Goal: Information Seeking & Learning: Learn about a topic

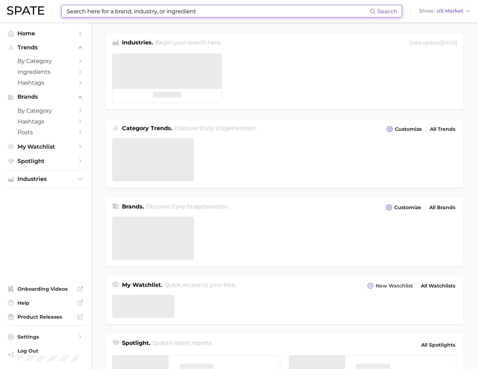
click at [142, 9] on input at bounding box center [218, 11] width 304 height 12
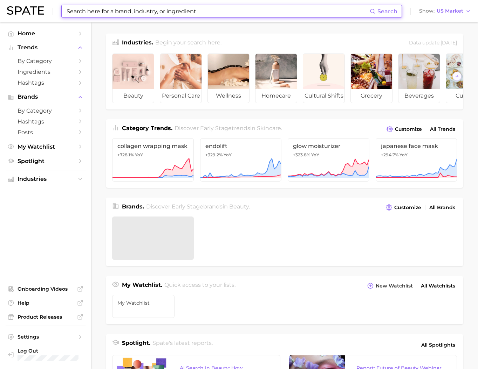
type input "ㅇ"
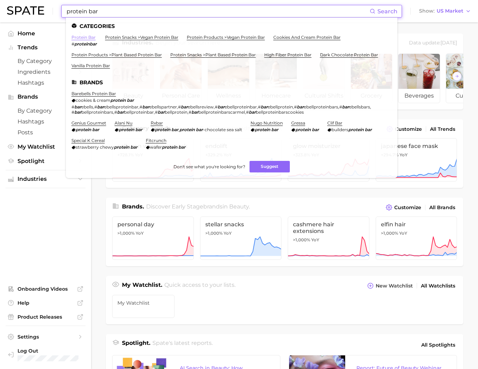
type input "protein bar"
click at [93, 37] on link "protein bar" at bounding box center [83, 37] width 24 height 5
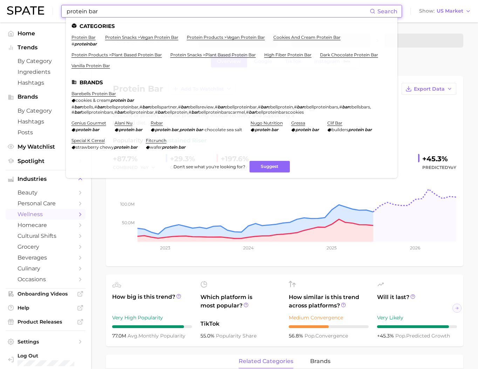
click at [121, 11] on input "protein bar" at bounding box center [218, 11] width 304 height 12
click at [168, 11] on input "protein bar" at bounding box center [218, 11] width 304 height 12
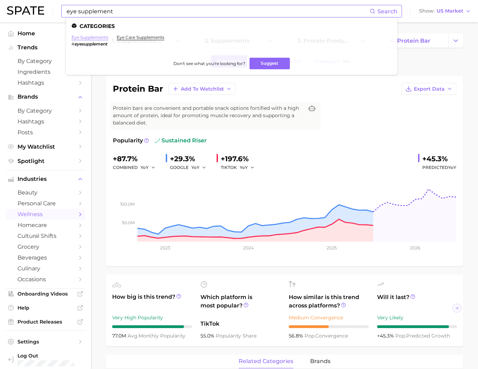
click at [108, 40] on link "eye supplements" at bounding box center [89, 37] width 37 height 5
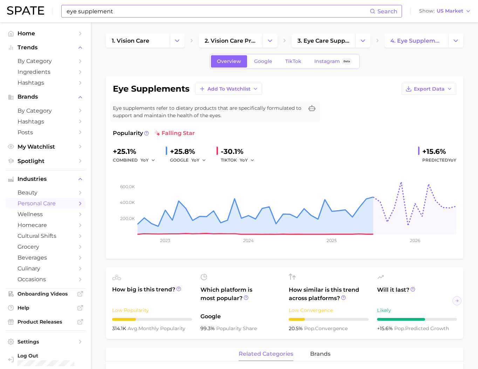
click at [138, 91] on h1 "eye supplements" at bounding box center [151, 89] width 77 height 8
drag, startPoint x: 115, startPoint y: 95, endPoint x: 190, endPoint y: 92, distance: 75.7
click at [190, 92] on div "eye supplements Add to Watchlist Export Data" at bounding box center [284, 89] width 343 height 12
copy h1 "eye supplements"
click at [133, 16] on input "eye supplement" at bounding box center [218, 11] width 304 height 12
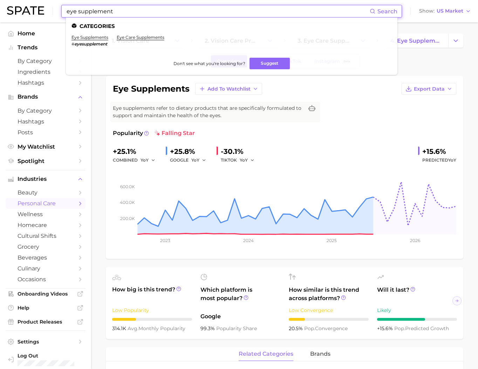
click at [133, 16] on input "eye supplement" at bounding box center [218, 11] width 304 height 12
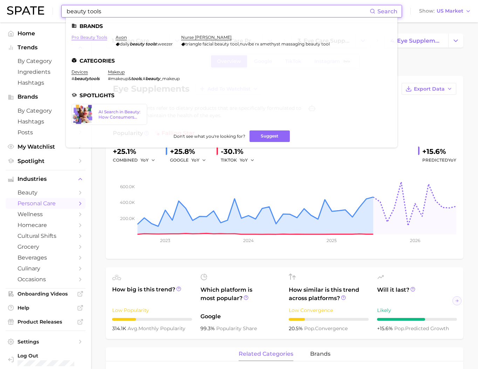
type input "beauty tools"
click at [102, 38] on link "pro beauty tools" at bounding box center [89, 37] width 36 height 5
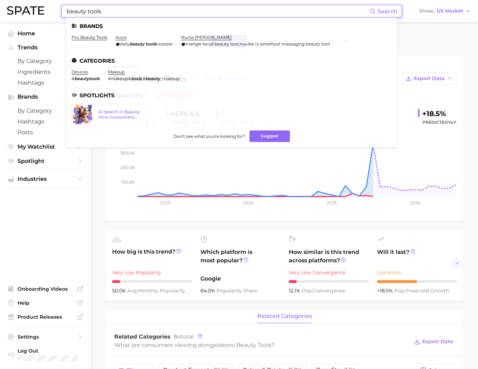
click at [113, 15] on input "beauty tools" at bounding box center [218, 11] width 304 height 12
click at [88, 75] on link "devices" at bounding box center [79, 71] width 16 height 5
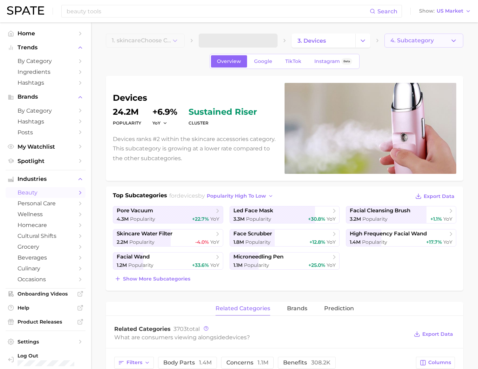
click at [450, 42] on icon "button" at bounding box center [453, 40] width 7 height 7
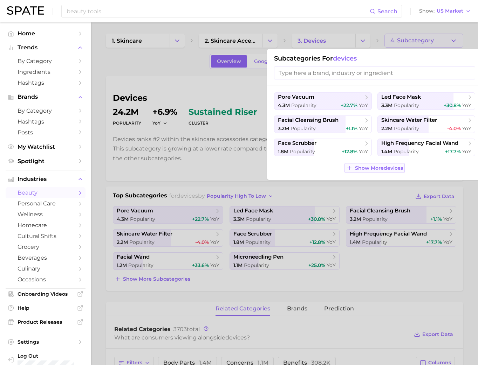
click at [363, 173] on button "Show More devices" at bounding box center [374, 168] width 60 height 10
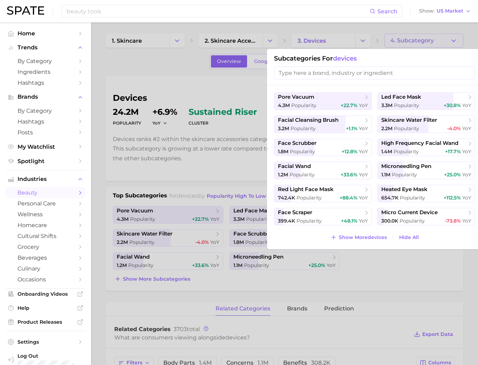
click at [364, 40] on div at bounding box center [239, 182] width 478 height 365
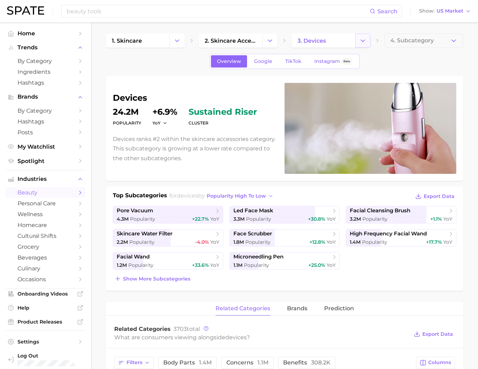
click at [364, 44] on icon "Change Category" at bounding box center [362, 40] width 7 height 7
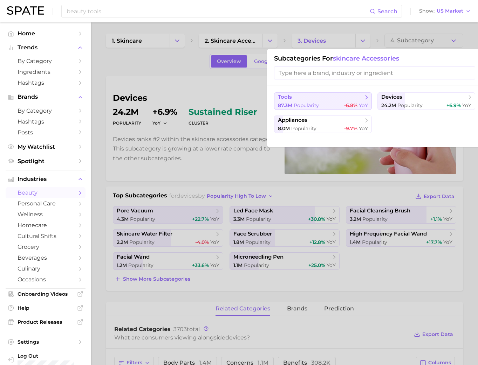
click at [353, 98] on span "tools" at bounding box center [320, 97] width 85 height 7
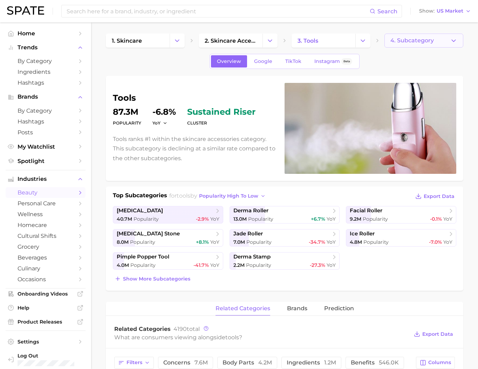
click at [397, 43] on span "4. Subcategory" at bounding box center [411, 40] width 43 height 6
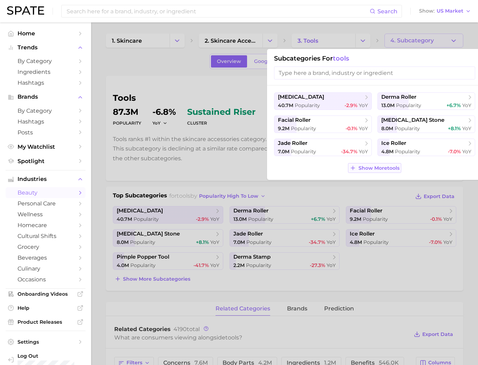
click at [386, 171] on span "Show More tools" at bounding box center [378, 168] width 41 height 6
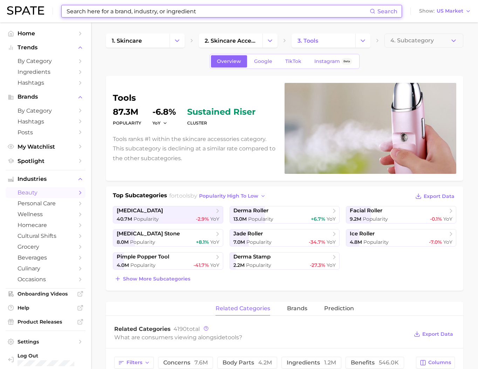
click at [116, 14] on input at bounding box center [218, 11] width 304 height 12
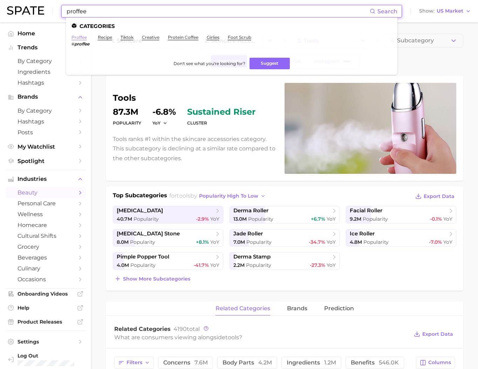
type input "proffee"
click at [86, 37] on link "proffee" at bounding box center [78, 37] width 15 height 5
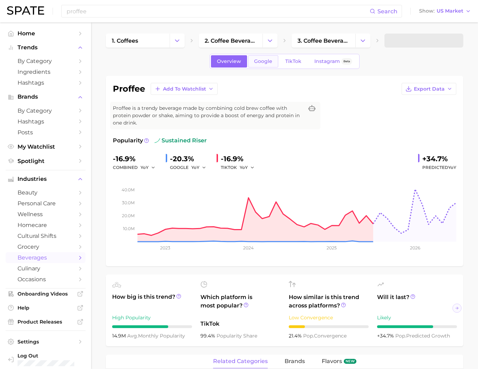
click at [268, 68] on link "Google" at bounding box center [263, 61] width 30 height 12
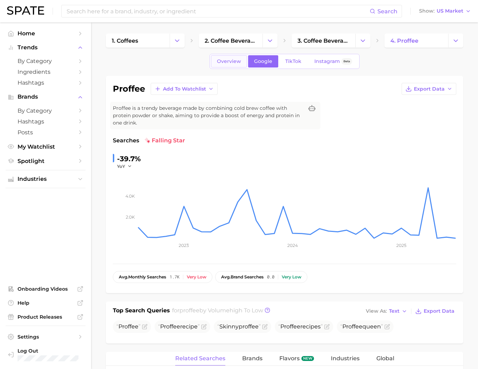
click at [227, 64] on span "Overview" at bounding box center [229, 61] width 24 height 6
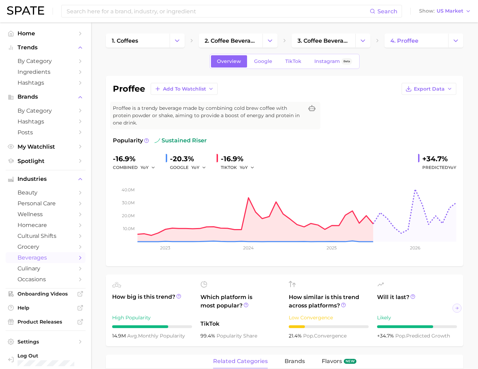
click at [220, 18] on div "Search Show US Market" at bounding box center [239, 11] width 464 height 22
click at [220, 13] on input at bounding box center [218, 11] width 304 height 12
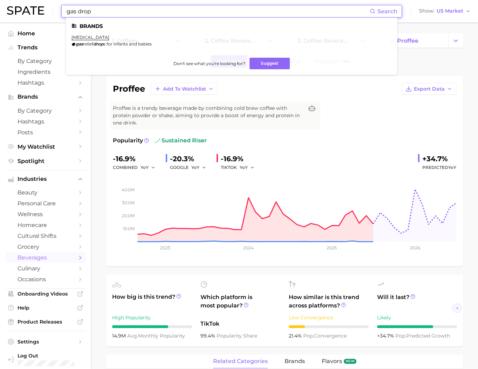
click at [129, 13] on input "gas drop" at bounding box center [218, 11] width 304 height 12
type input "ㅇ"
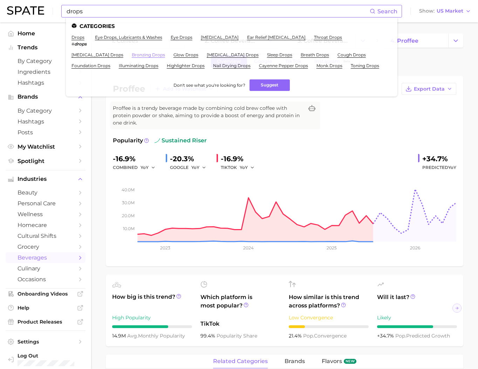
click at [132, 57] on link "bronzing drops" at bounding box center [148, 54] width 33 height 5
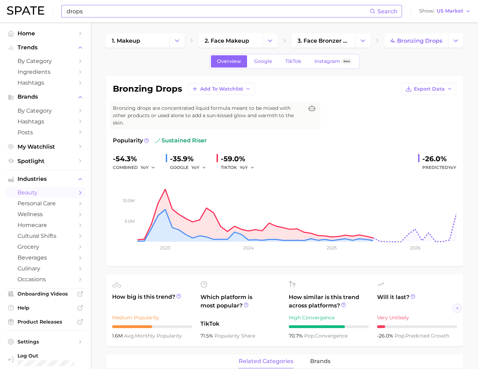
click at [213, 12] on input "drops" at bounding box center [218, 11] width 304 height 12
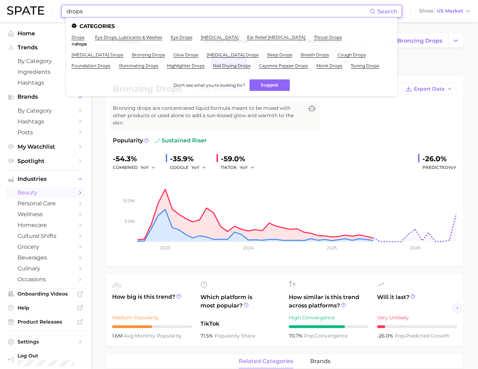
click at [213, 12] on input "drops" at bounding box center [218, 11] width 304 height 12
type input "ㅇ"
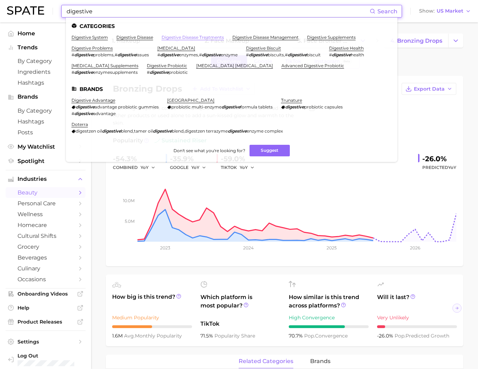
type input "digestive"
click at [184, 37] on link "digestive disease treatments" at bounding box center [192, 37] width 62 height 5
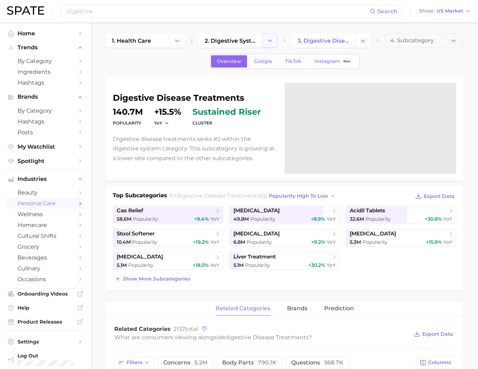
click at [267, 44] on icon "Change Category" at bounding box center [269, 40] width 7 height 7
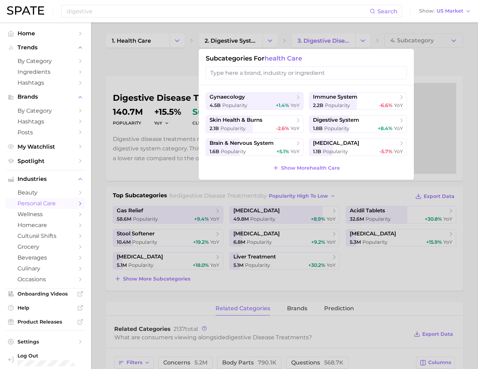
click at [303, 176] on div "gynaecology 4.5b Popularity +1.4% YoY immune system 2.2b Popularity -6.6% YoY s…" at bounding box center [306, 132] width 215 height 95
click at [303, 171] on span "Show More health care" at bounding box center [310, 168] width 59 height 6
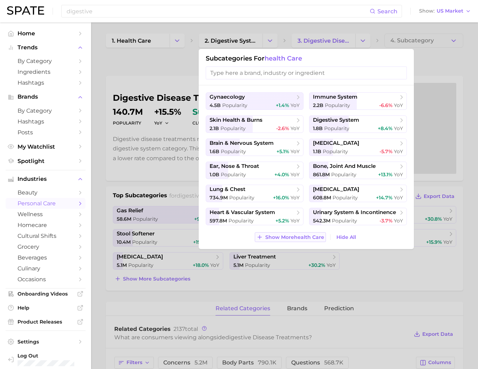
click at [297, 242] on button "Show More health care" at bounding box center [290, 237] width 71 height 10
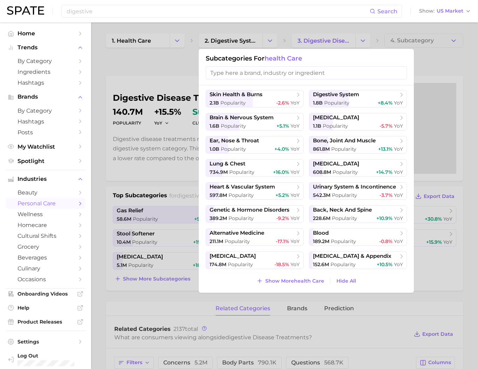
scroll to position [65, 0]
click at [286, 278] on span "Show More health care" at bounding box center [294, 281] width 59 height 6
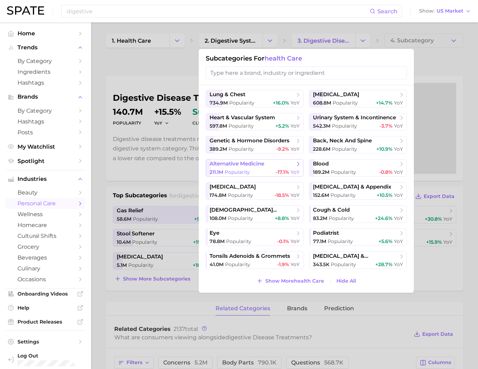
scroll to position [147, 0]
click at [287, 279] on span "Show More health care" at bounding box center [294, 281] width 59 height 6
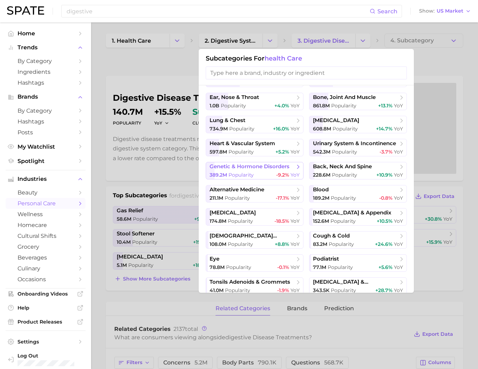
scroll to position [0, 0]
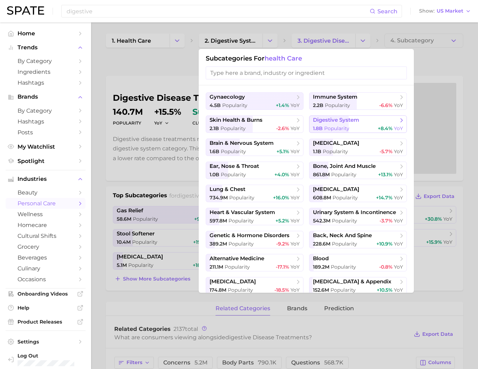
click at [327, 132] on span "Popularity" at bounding box center [336, 128] width 25 height 6
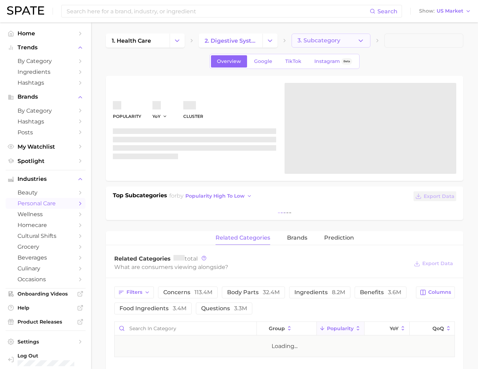
click at [344, 42] on button "3. Subcategory" at bounding box center [330, 41] width 79 height 14
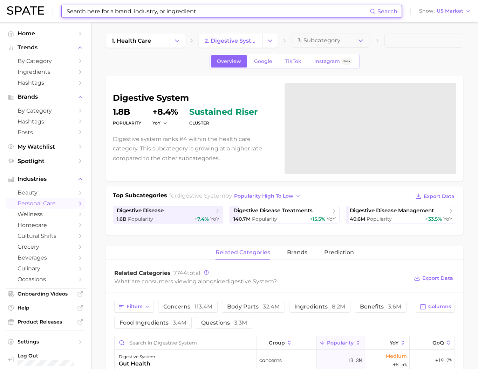
click at [221, 14] on input at bounding box center [218, 11] width 304 height 12
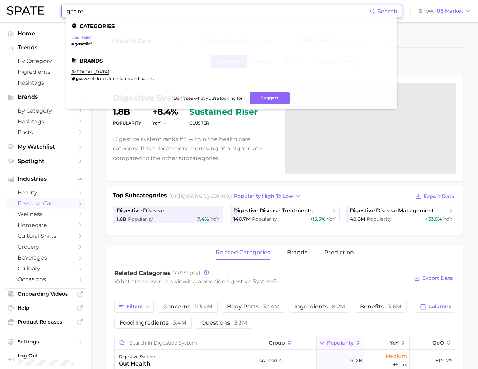
type input "gas re"
click at [92, 40] on link "gas relief" at bounding box center [81, 37] width 20 height 5
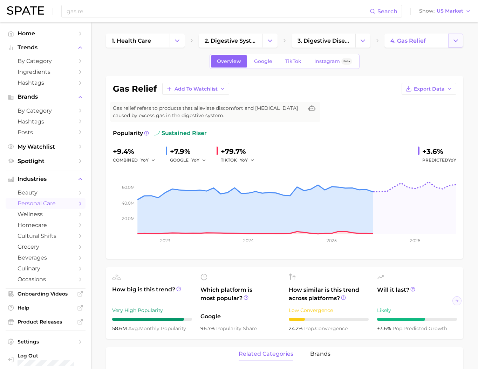
click at [454, 46] on button "Change Category" at bounding box center [455, 41] width 15 height 14
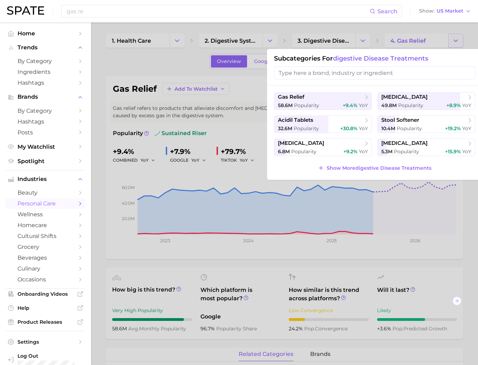
click at [454, 46] on div at bounding box center [239, 182] width 478 height 365
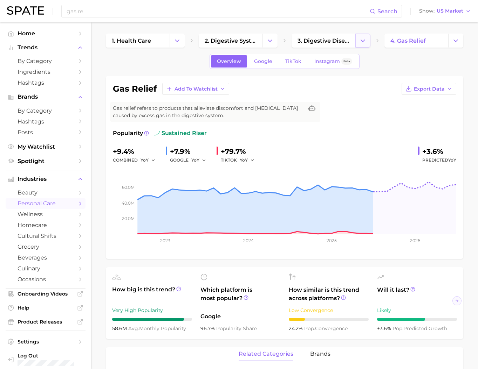
click at [363, 38] on icon "Change Category" at bounding box center [362, 40] width 7 height 7
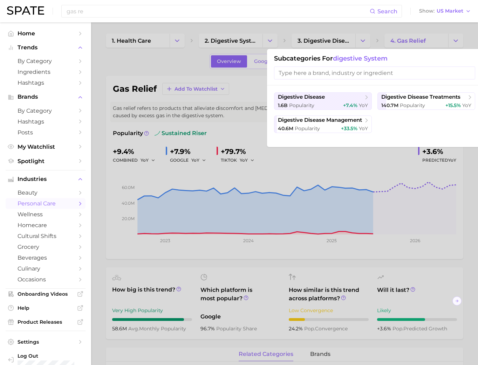
click at [454, 40] on div at bounding box center [239, 182] width 478 height 365
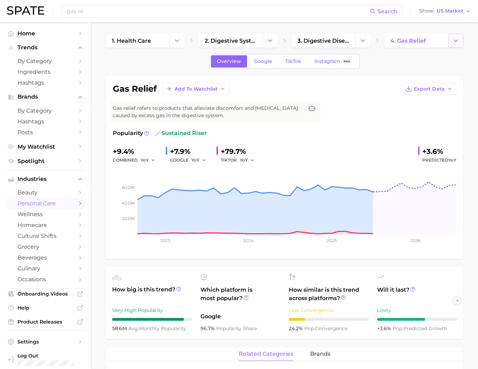
click at [455, 41] on polyline "Change Category" at bounding box center [455, 41] width 4 height 2
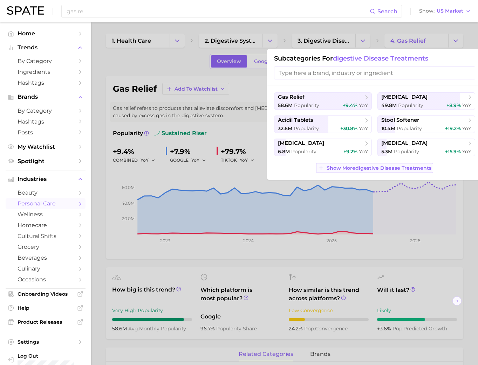
click at [385, 171] on span "Show More digestive disease treatments" at bounding box center [378, 168] width 105 height 6
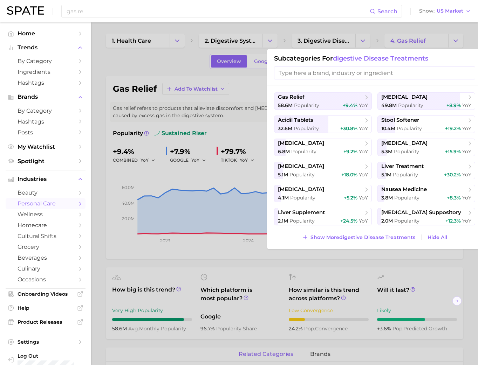
click at [364, 43] on div at bounding box center [239, 182] width 478 height 365
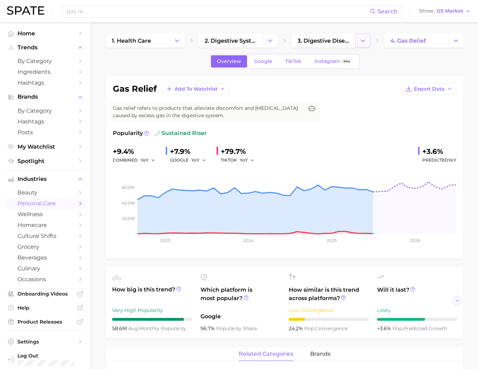
click at [363, 43] on icon "Change Category" at bounding box center [362, 40] width 7 height 7
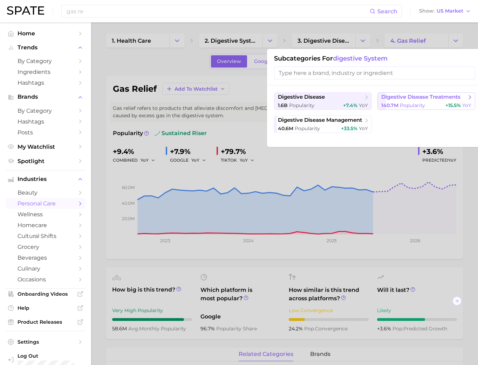
click at [422, 100] on span "digestive disease treatments" at bounding box center [420, 97] width 79 height 7
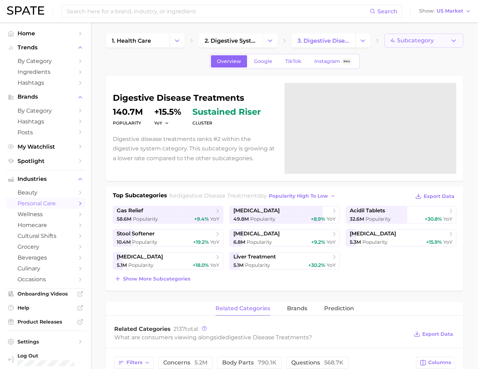
click at [435, 43] on button "4. Subcategory" at bounding box center [423, 41] width 79 height 14
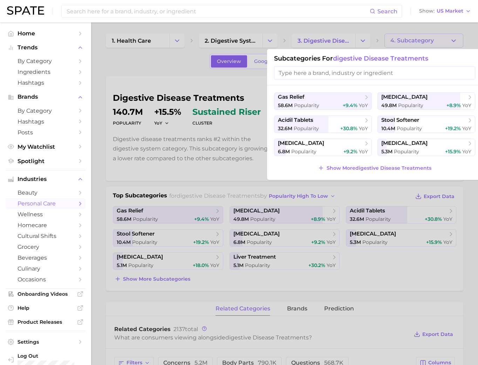
click at [440, 41] on div at bounding box center [239, 182] width 478 height 365
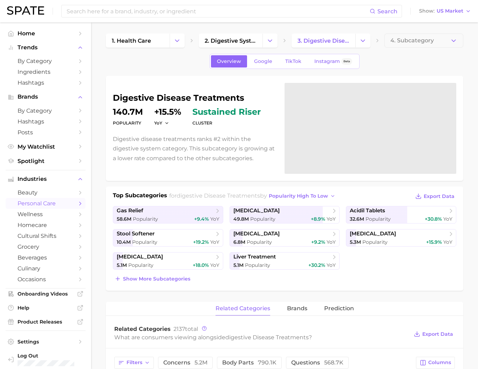
click at [370, 42] on div "1. health care 2. digestive system 3. digestive disease treatments 4. Subcatego…" at bounding box center [284, 41] width 357 height 14
click at [361, 44] on icon "Change Category" at bounding box center [362, 40] width 7 height 7
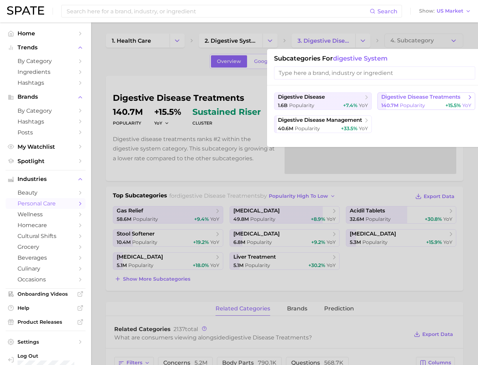
click at [395, 99] on span "digestive disease treatments" at bounding box center [420, 97] width 79 height 7
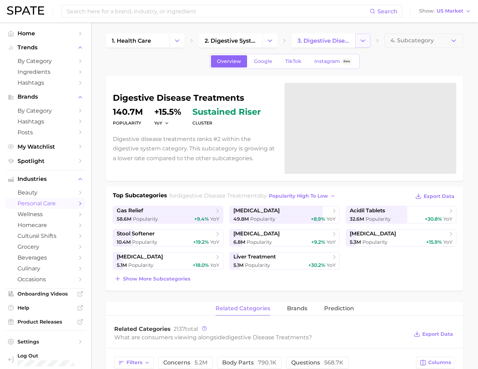
click at [360, 44] on icon "Change Category" at bounding box center [362, 40] width 7 height 7
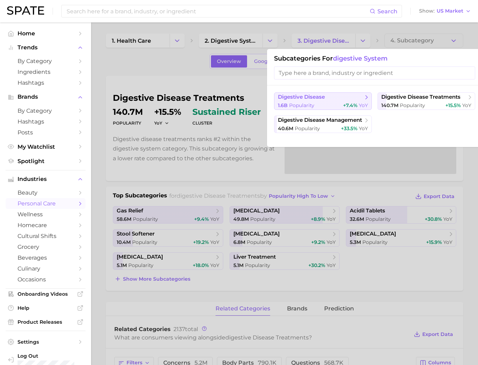
click at [332, 109] on div "1.6b Popularity +7.4% YoY" at bounding box center [323, 105] width 90 height 7
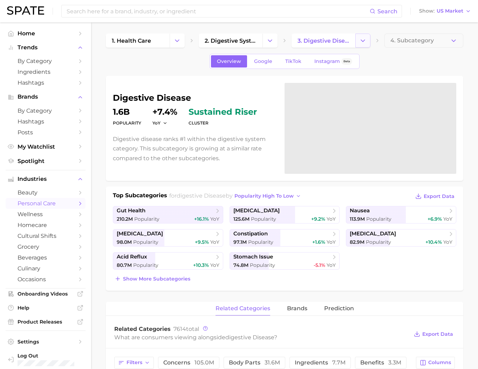
click at [363, 42] on icon "Change Category" at bounding box center [362, 40] width 7 height 7
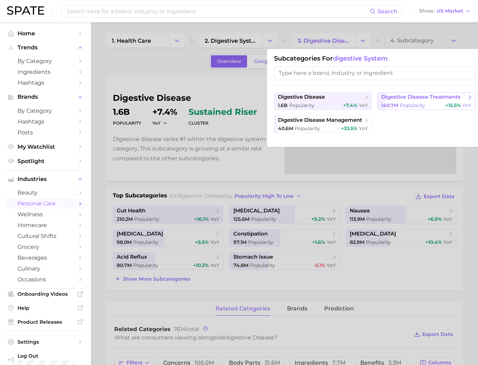
click at [408, 98] on span "digestive disease treatments" at bounding box center [420, 97] width 79 height 7
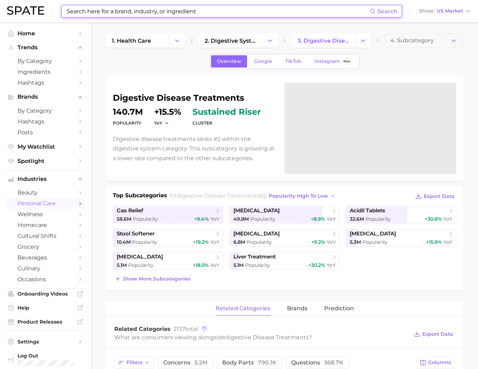
click at [148, 12] on input at bounding box center [218, 11] width 304 height 12
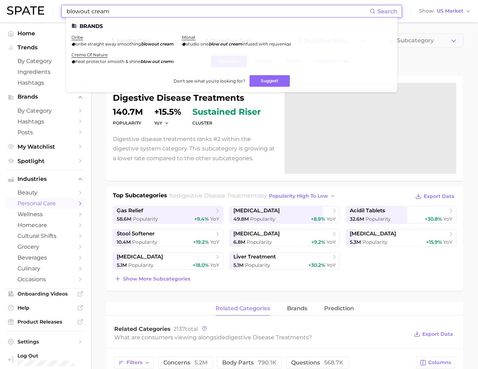
click at [126, 12] on input "blowout cream" at bounding box center [218, 11] width 304 height 12
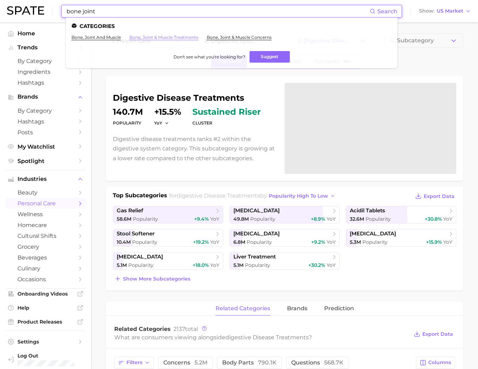
click at [175, 39] on link "bone, joint & muscle treatments" at bounding box center [163, 37] width 69 height 5
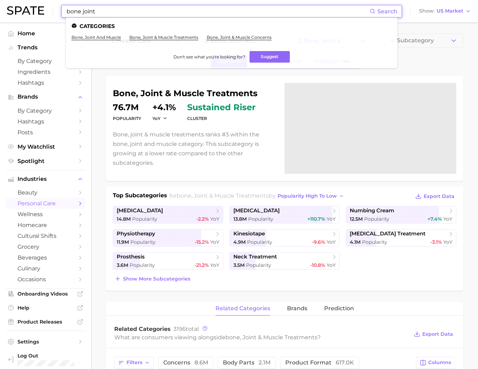
click at [152, 11] on input "bone joint" at bounding box center [218, 11] width 304 height 12
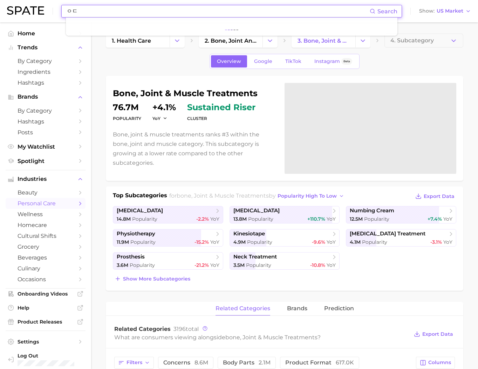
type input "ㅇ"
type input "d"
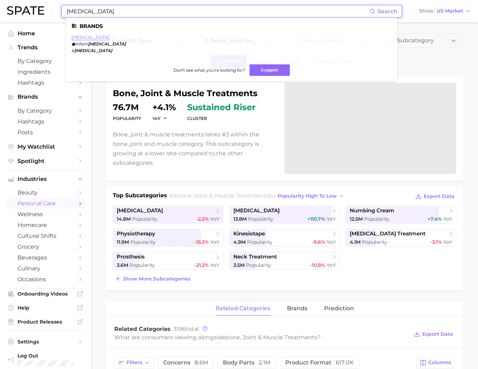
type input "tylenol"
click at [90, 38] on link "tylenol" at bounding box center [90, 37] width 38 height 5
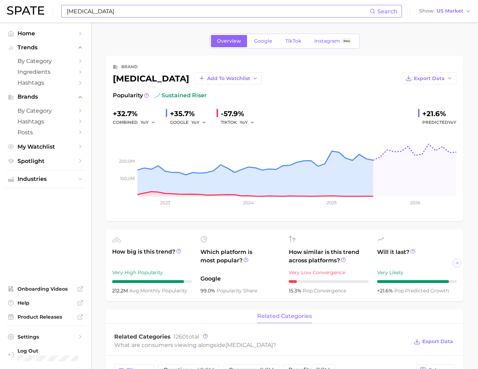
click at [128, 7] on input "tylenol" at bounding box center [218, 11] width 304 height 12
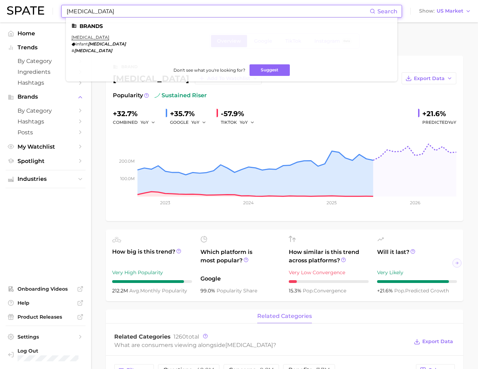
click at [128, 8] on input "tylenol" at bounding box center [218, 11] width 304 height 12
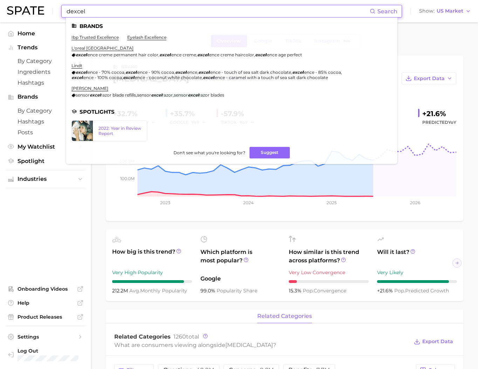
click at [216, 14] on input "dexcel" at bounding box center [218, 11] width 304 height 12
type input "n"
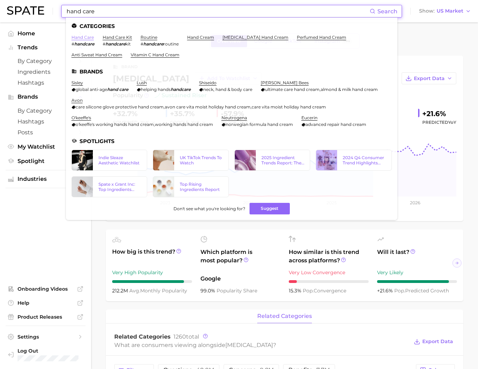
type input "hand care"
click at [92, 39] on link "hand care" at bounding box center [82, 37] width 22 height 5
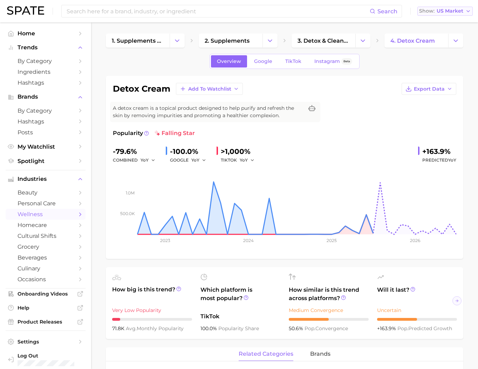
click at [457, 8] on button "Show US Market" at bounding box center [444, 11] width 55 height 9
click at [449, 63] on span "South Korea" at bounding box center [447, 60] width 54 height 6
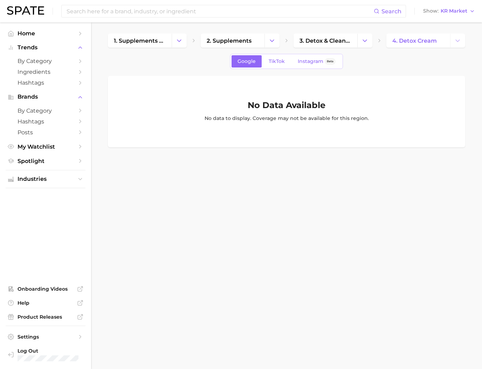
click at [452, 17] on div "Search Show KR Market" at bounding box center [241, 11] width 468 height 22
click at [450, 15] on button "Show KR Market" at bounding box center [448, 11] width 55 height 9
click at [448, 23] on span "United States" at bounding box center [452, 23] width 54 height 6
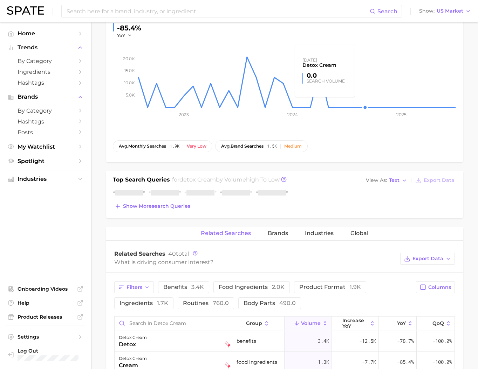
scroll to position [125, 0]
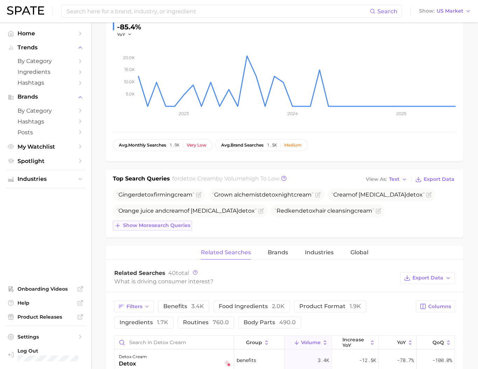
click at [161, 229] on span "Show more search queries" at bounding box center [156, 226] width 67 height 6
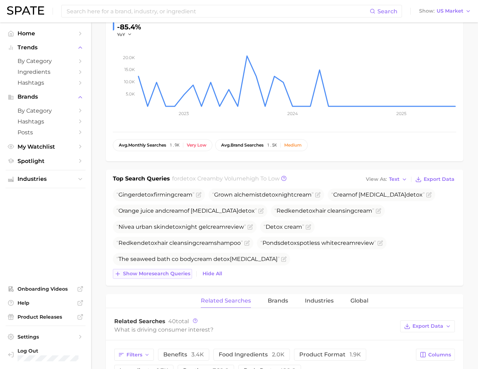
click at [162, 279] on button "Show more search queries" at bounding box center [152, 274] width 79 height 10
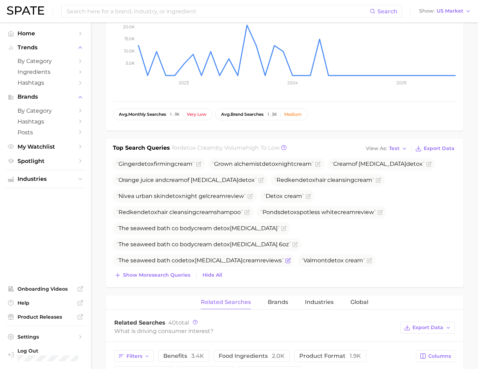
scroll to position [158, 0]
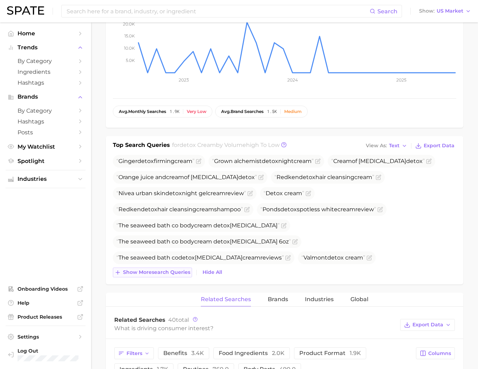
click at [165, 276] on span "Show more search queries" at bounding box center [156, 273] width 67 height 6
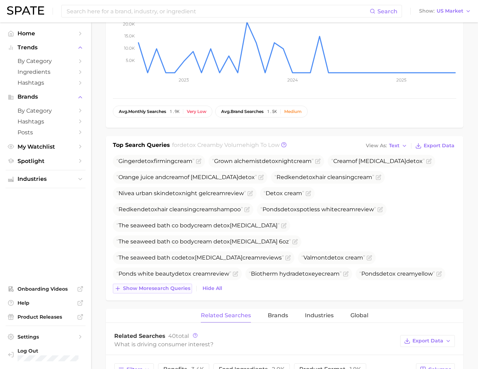
click at [164, 292] on span "Show more search queries" at bounding box center [156, 289] width 67 height 6
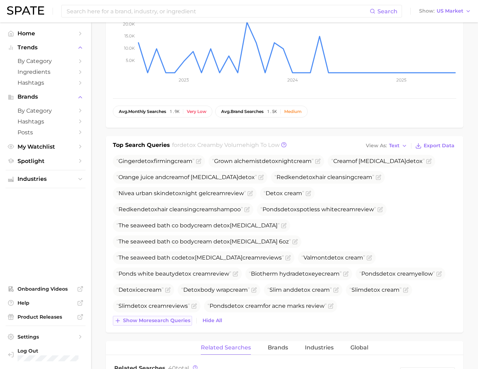
click at [158, 324] on span "Show more search queries" at bounding box center [156, 321] width 67 height 6
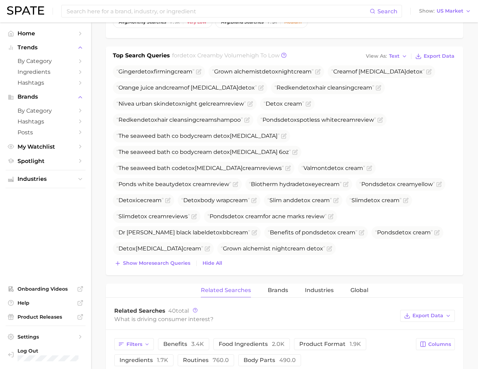
scroll to position [249, 0]
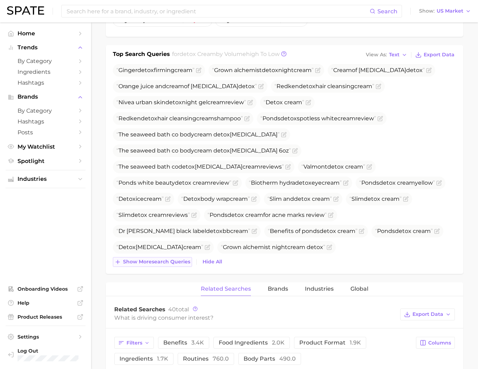
click at [158, 265] on span "Show more search queries" at bounding box center [156, 262] width 67 height 6
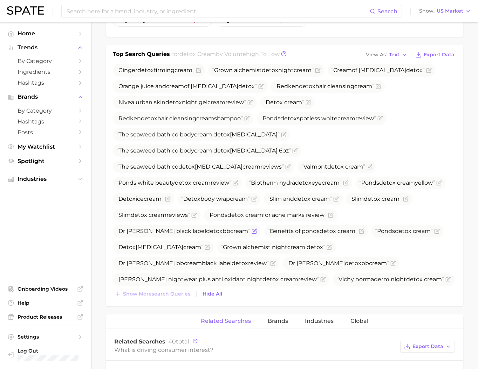
scroll to position [503, 0]
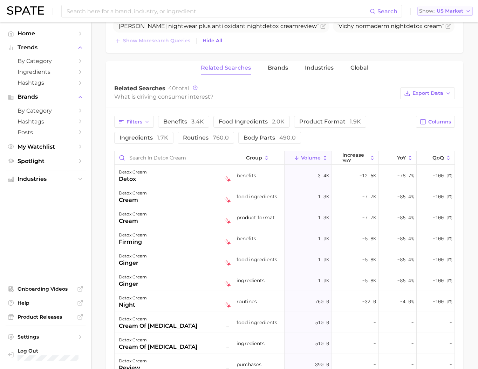
click at [435, 14] on button "Show US Market" at bounding box center [444, 11] width 55 height 9
click at [446, 92] on button "Global" at bounding box center [447, 85] width 61 height 13
